Goal: Information Seeking & Learning: Learn about a topic

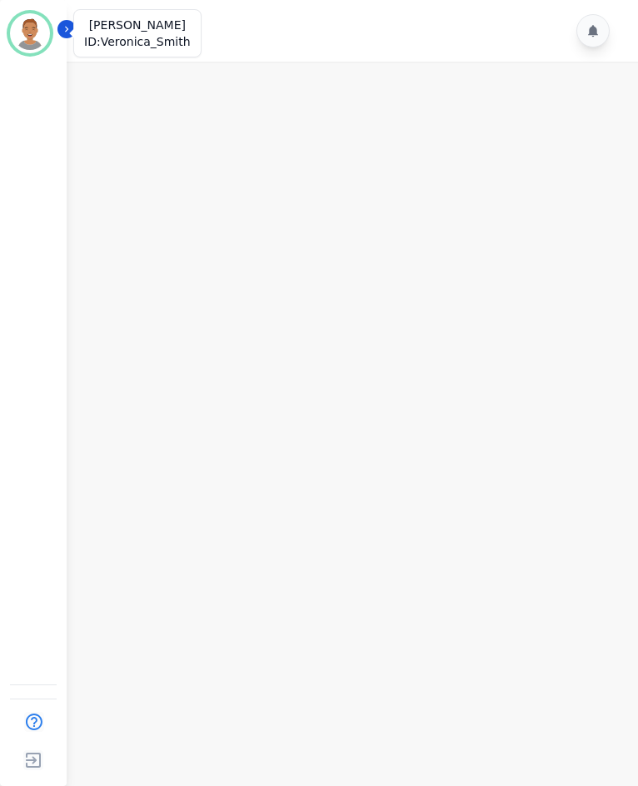
click at [32, 30] on img "Sidebar" at bounding box center [30, 33] width 40 height 40
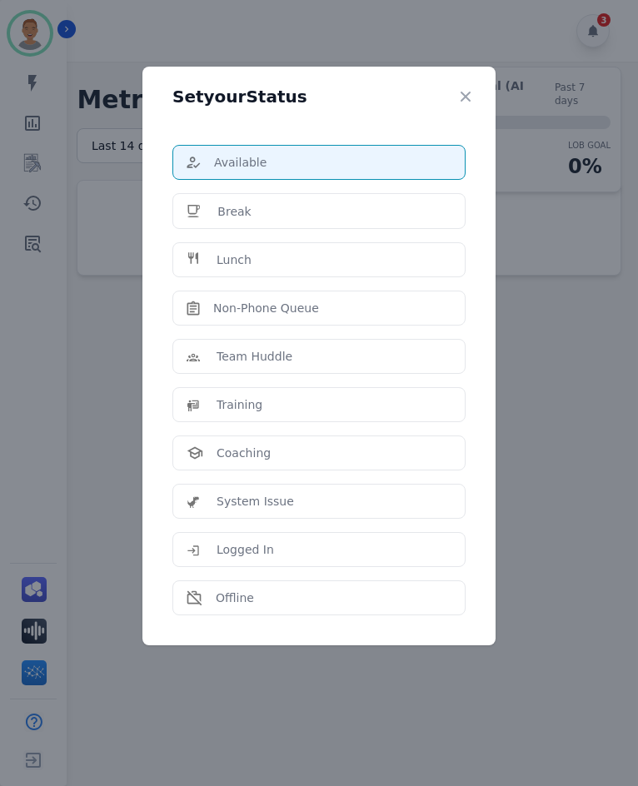
click at [17, 36] on div "Set your Status Available Break Lunch Non-Phone Queue Team Huddle Training Coac…" at bounding box center [319, 393] width 638 height 786
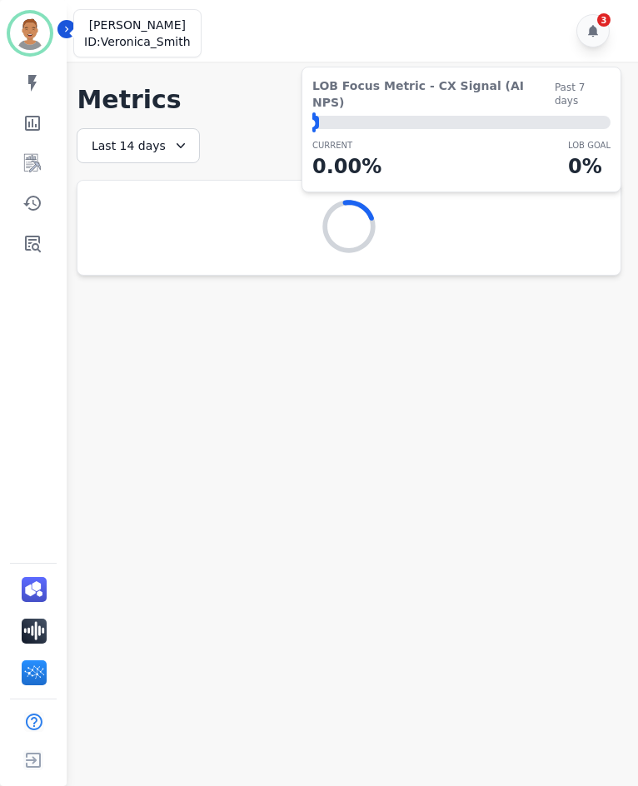
click at [19, 26] on img "Sidebar" at bounding box center [30, 33] width 40 height 40
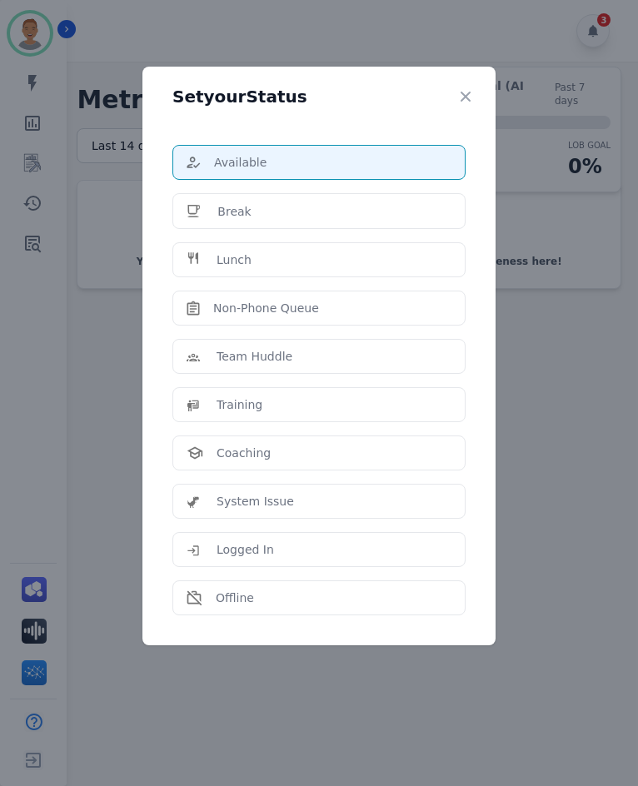
click at [277, 37] on div "Set your Status Available Break Lunch Non-Phone Queue Team Huddle Training Coac…" at bounding box center [319, 393] width 638 height 786
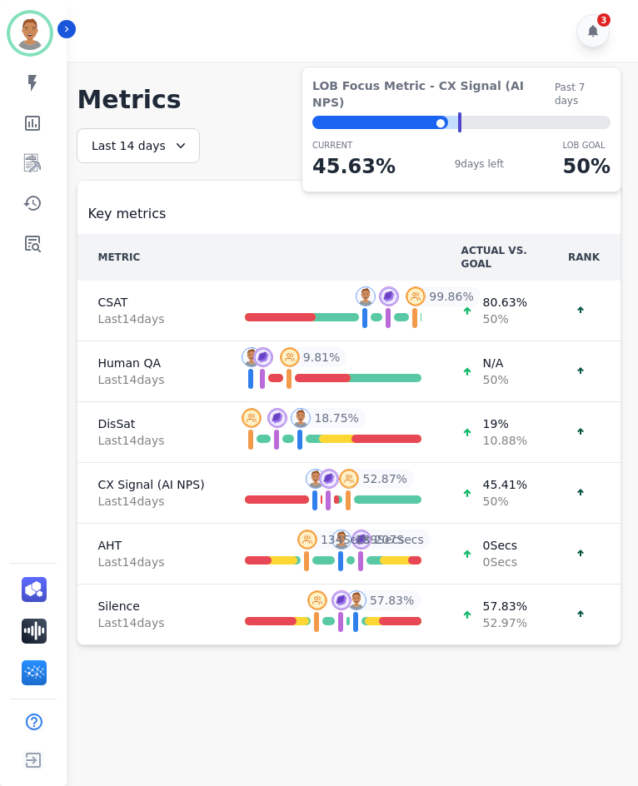
click at [177, 145] on icon at bounding box center [181, 145] width 8 height 5
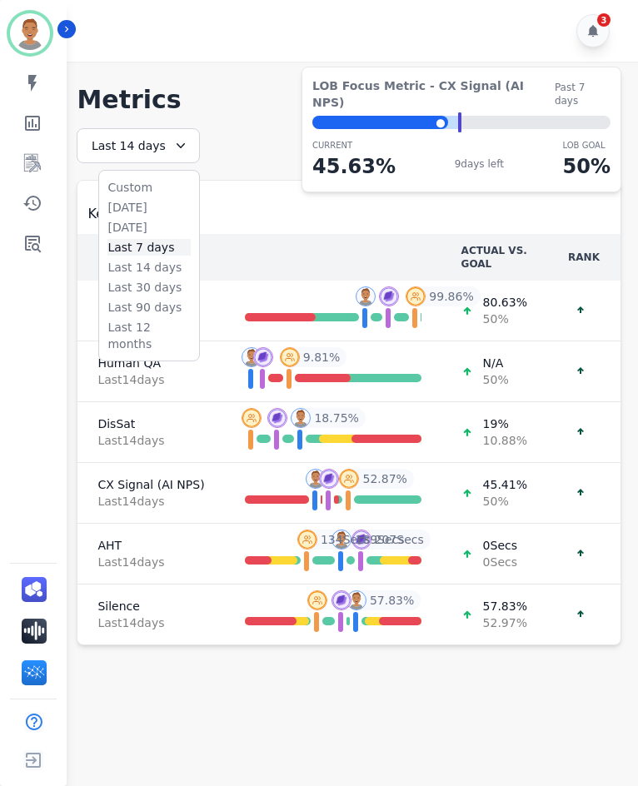
click at [128, 252] on li "Last 7 days" at bounding box center [148, 247] width 83 height 17
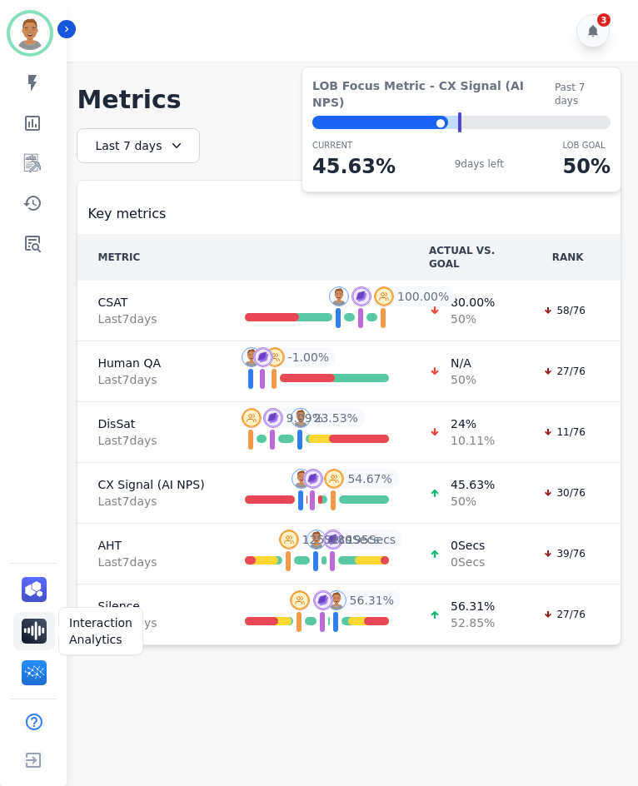
click at [34, 630] on img "Sidebar" at bounding box center [34, 631] width 25 height 25
click at [34, 166] on icon "Sidebar" at bounding box center [32, 163] width 17 height 18
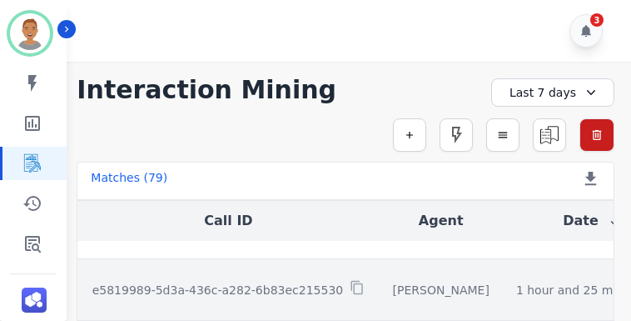
scroll to position [83, 0]
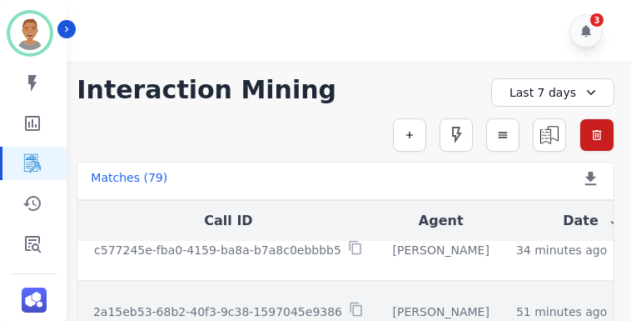
click at [347, 297] on td "2a15eb53-68b2-40f3-9c38-1597045e9386" at bounding box center [228, 312] width 302 height 62
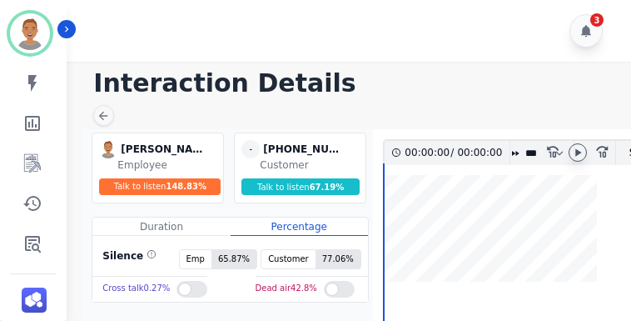
click at [579, 157] on icon at bounding box center [577, 152] width 13 height 13
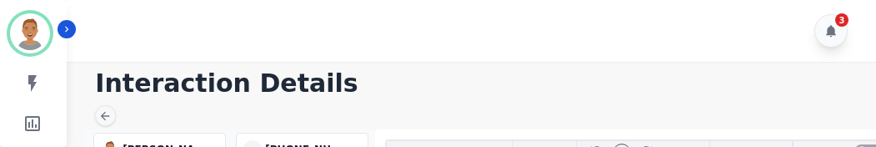
click at [637, 40] on div "3" at bounding box center [474, 31] width 814 height 62
click at [347, 42] on div "3" at bounding box center [474, 31] width 814 height 62
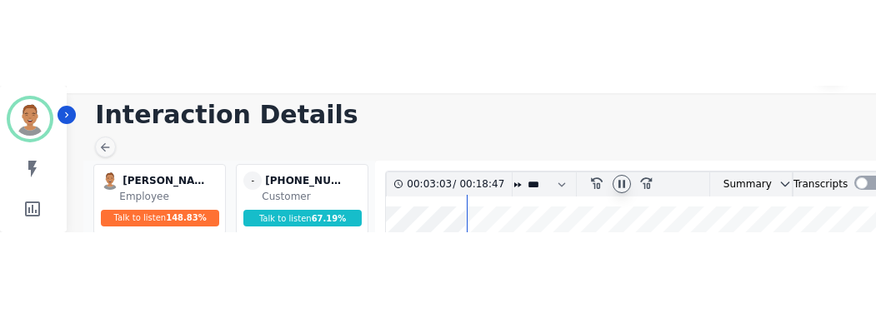
scroll to position [83, 0]
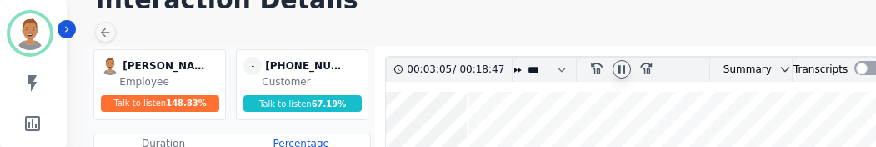
click at [616, 72] on icon at bounding box center [621, 68] width 13 height 13
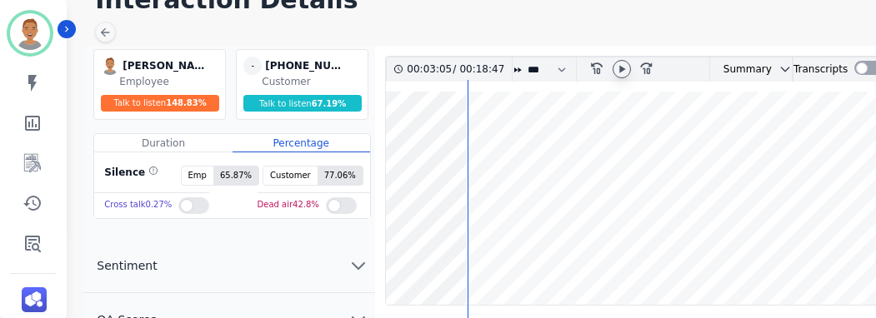
click at [169, 210] on div "Cross talk 0.27 %" at bounding box center [151, 204] width 115 height 25
click at [178, 208] on div at bounding box center [193, 205] width 31 height 17
click at [337, 207] on div at bounding box center [341, 205] width 31 height 17
